Goal: Task Accomplishment & Management: Manage account settings

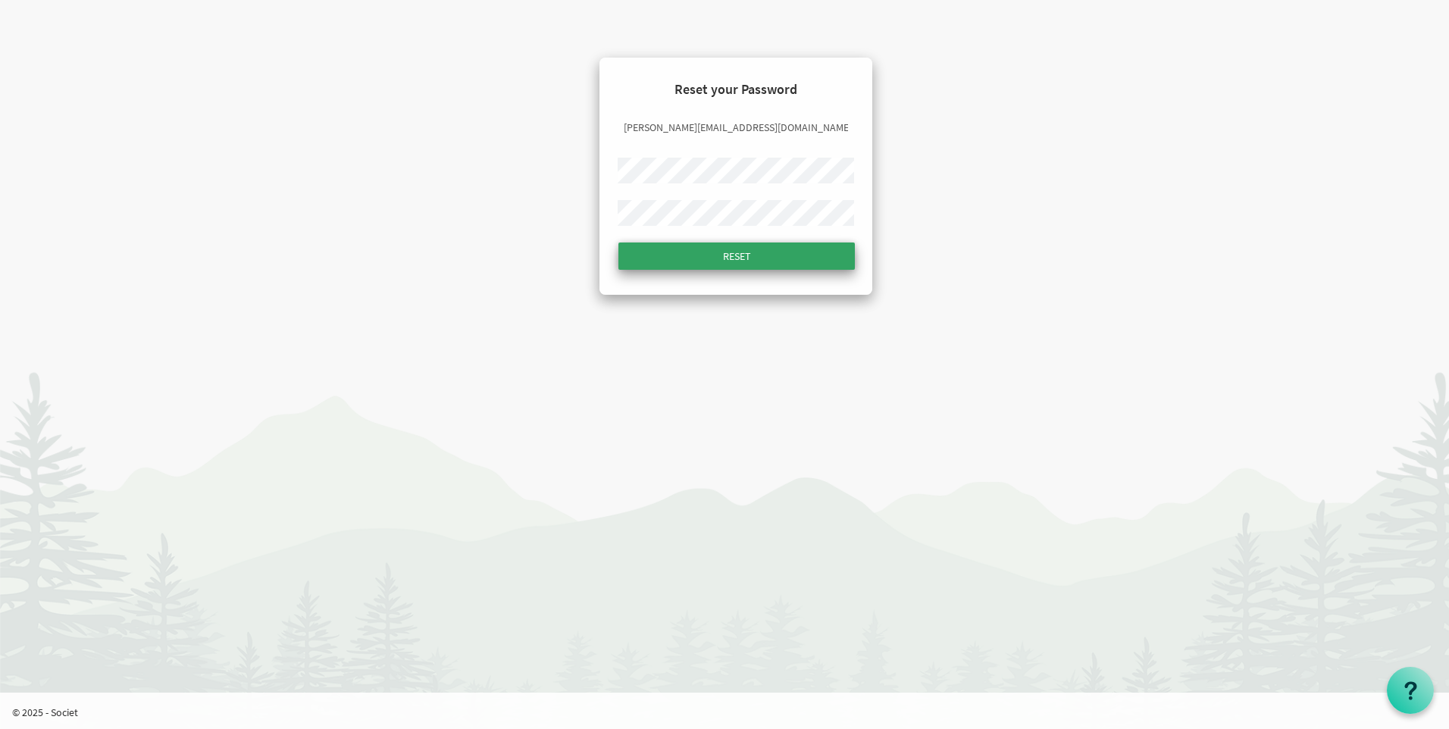
click at [807, 255] on input "Reset" at bounding box center [736, 255] width 236 height 27
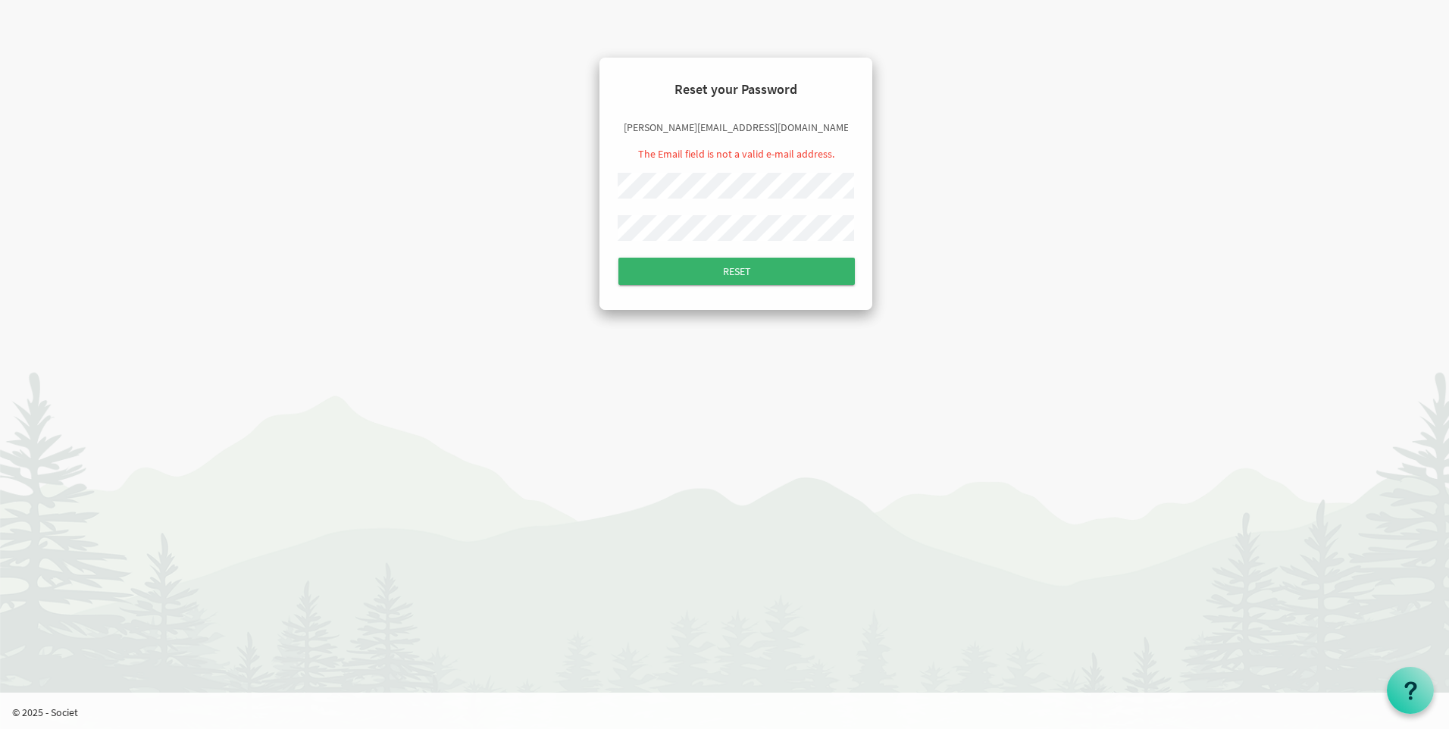
click at [711, 123] on input "[PERSON_NAME][EMAIL_ADDRESS][DOMAIN_NAME]" at bounding box center [736, 128] width 236 height 26
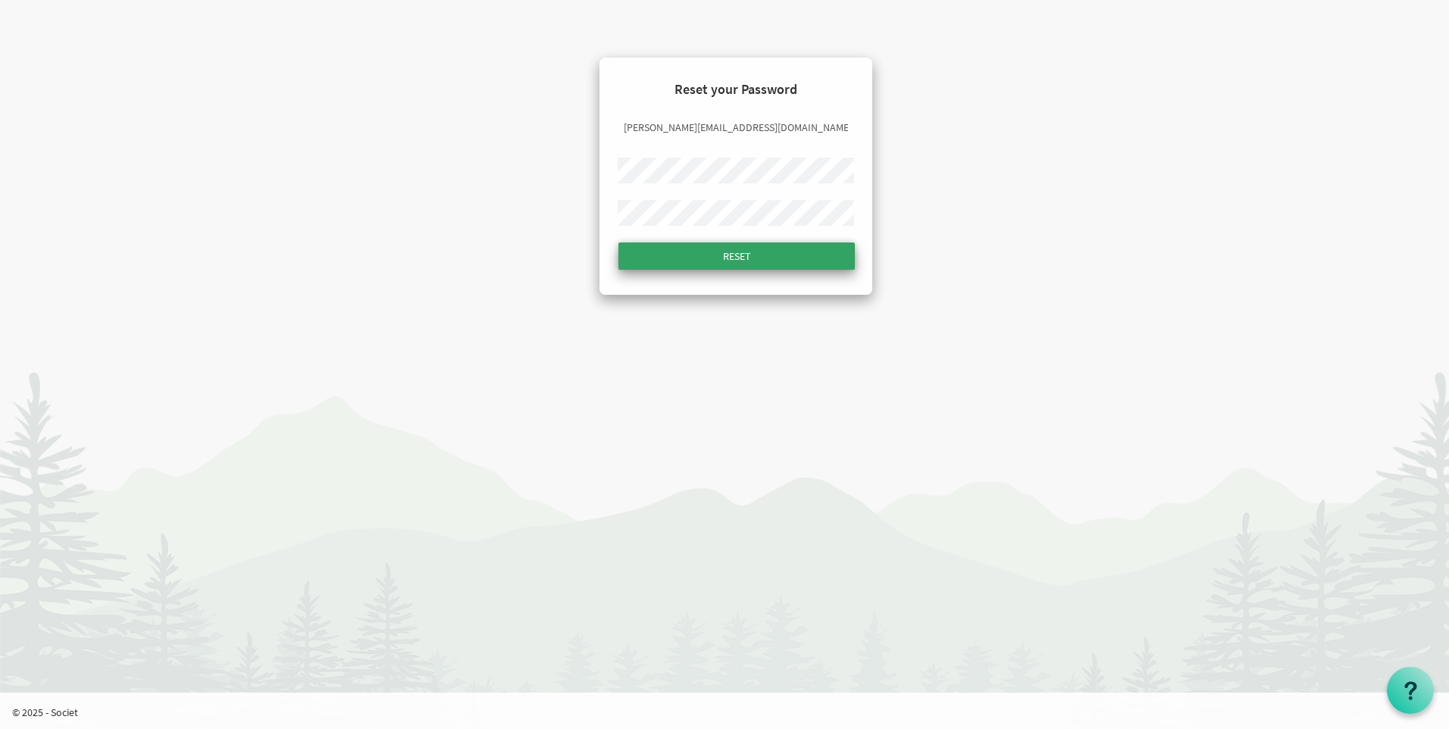
click at [727, 261] on input "Reset" at bounding box center [736, 255] width 236 height 27
